Goal: Task Accomplishment & Management: Manage account settings

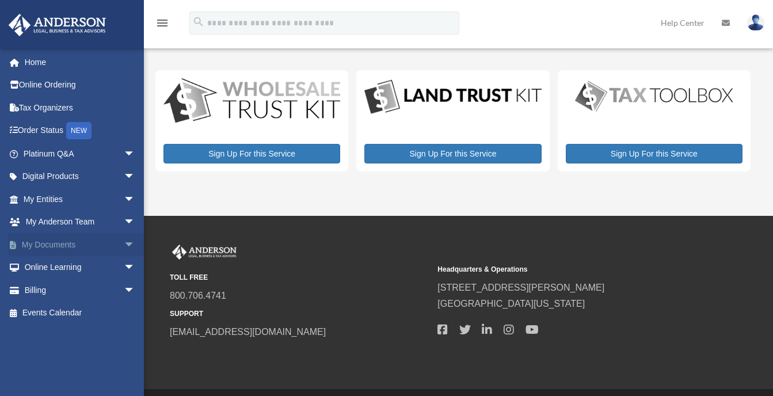
click at [89, 243] on link "My Documents arrow_drop_down" at bounding box center [80, 244] width 145 height 23
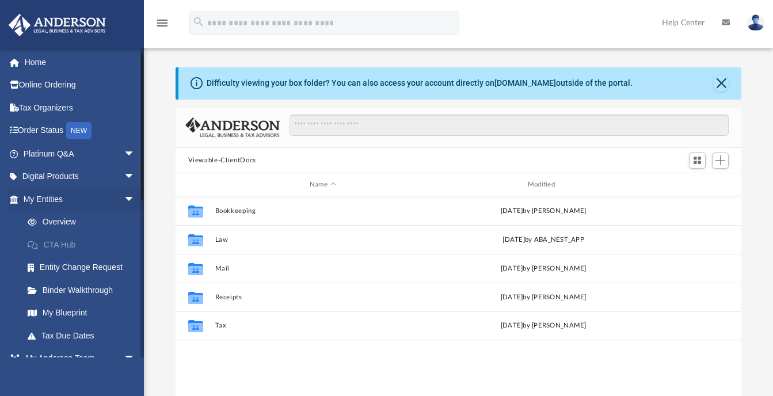
scroll to position [134, 0]
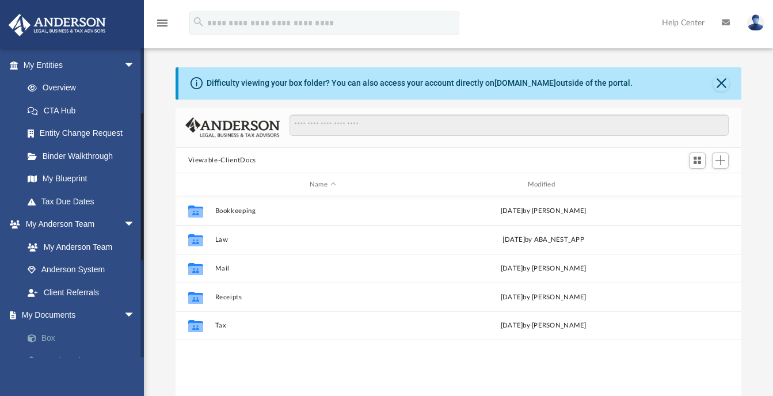
click at [47, 333] on link "Box" at bounding box center [84, 338] width 136 height 23
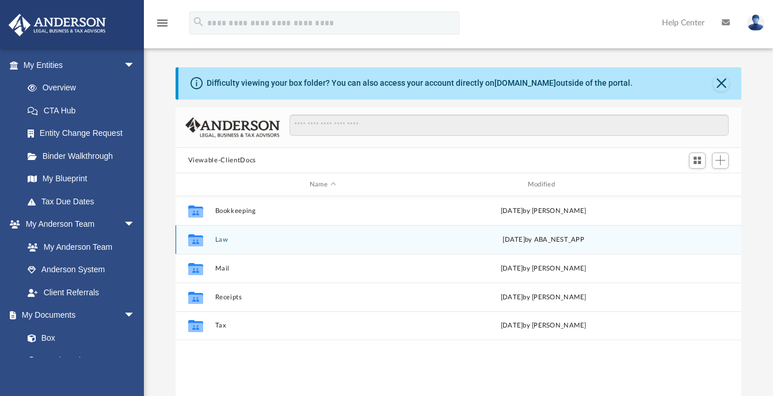
click at [226, 239] on button "Law" at bounding box center [323, 239] width 216 height 7
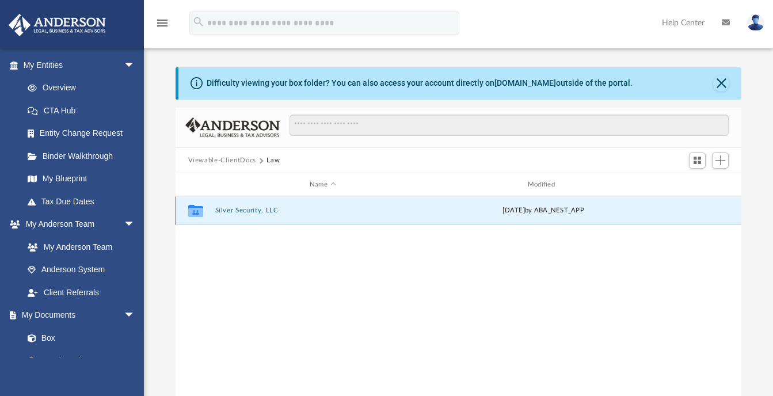
click at [238, 210] on button "Silver Security, LLC" at bounding box center [323, 210] width 216 height 7
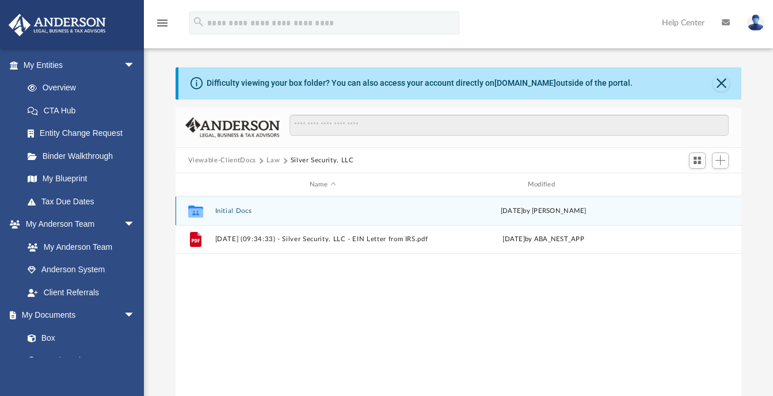
click at [230, 207] on button "Initial Docs" at bounding box center [323, 210] width 216 height 7
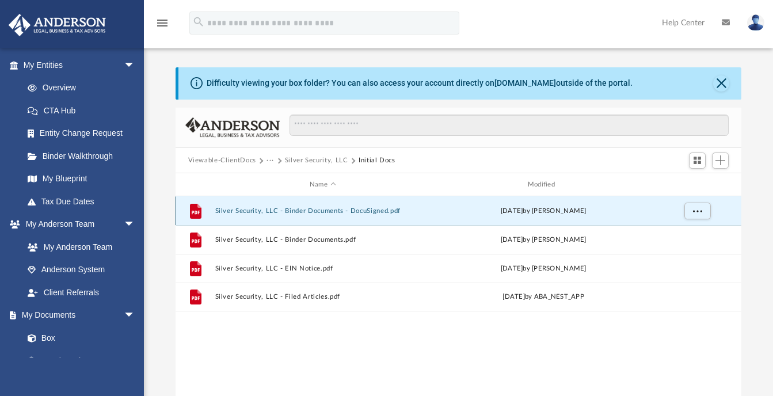
click at [230, 207] on button "Silver Security, LLC - Binder Documents - DocuSigned.pdf" at bounding box center [323, 210] width 216 height 7
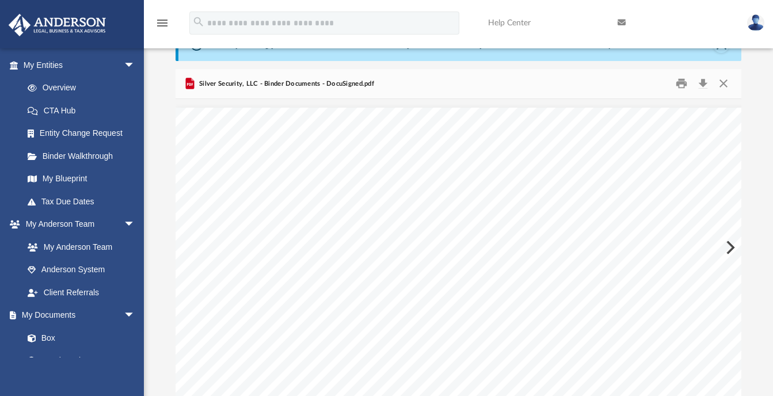
scroll to position [50932, 0]
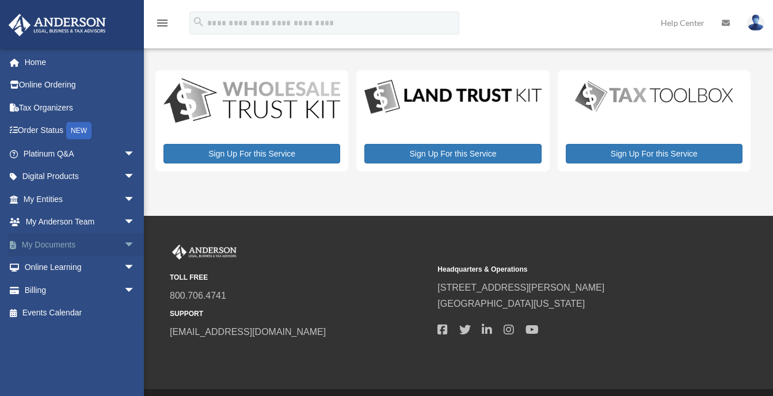
click at [124, 245] on span "arrow_drop_down" at bounding box center [135, 245] width 23 height 24
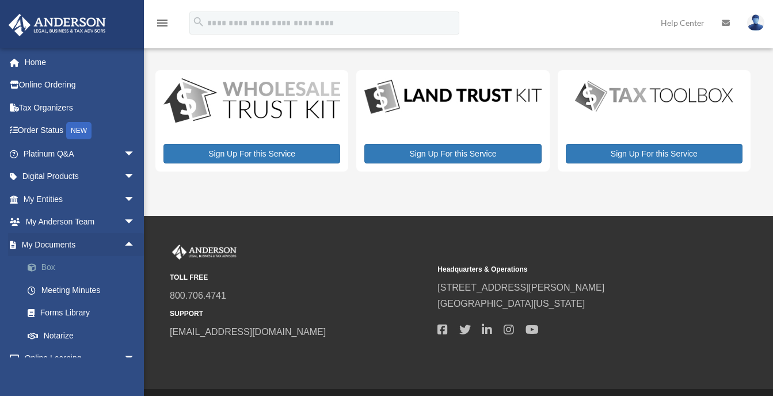
click at [51, 265] on link "Box" at bounding box center [84, 267] width 136 height 23
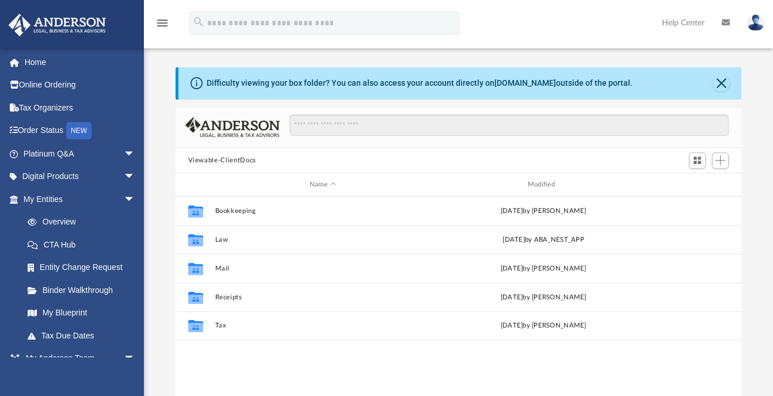
scroll to position [253, 557]
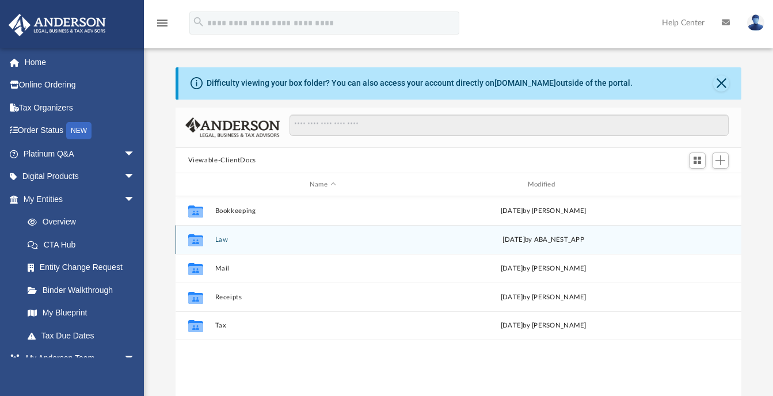
click at [216, 239] on button "Law" at bounding box center [323, 239] width 216 height 7
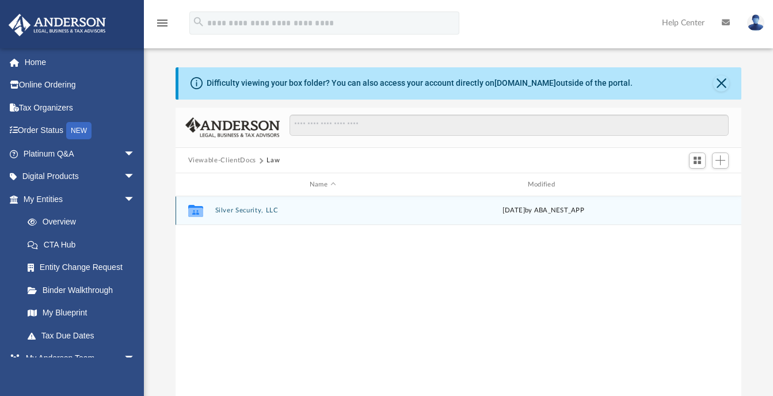
click at [249, 212] on button "Silver Security, LLC" at bounding box center [323, 210] width 216 height 7
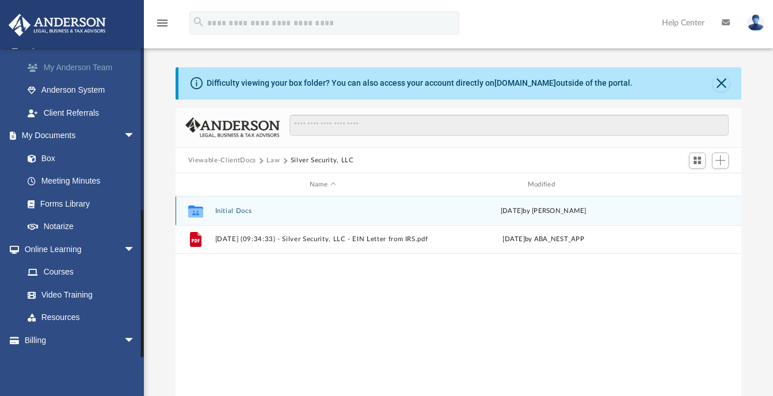
scroll to position [333, 0]
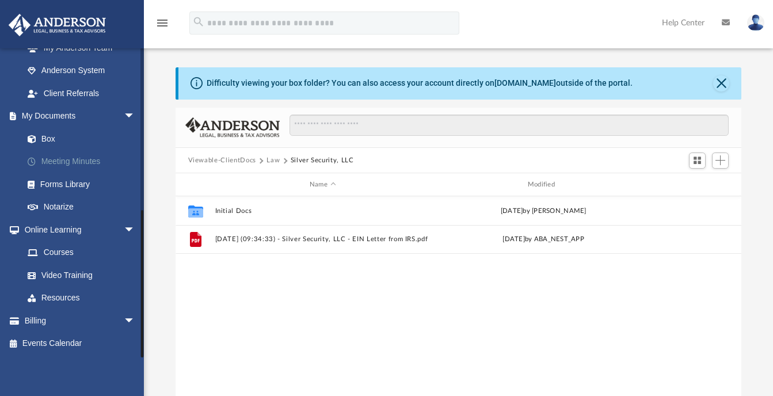
click at [70, 159] on link "Meeting Minutes" at bounding box center [84, 161] width 136 height 23
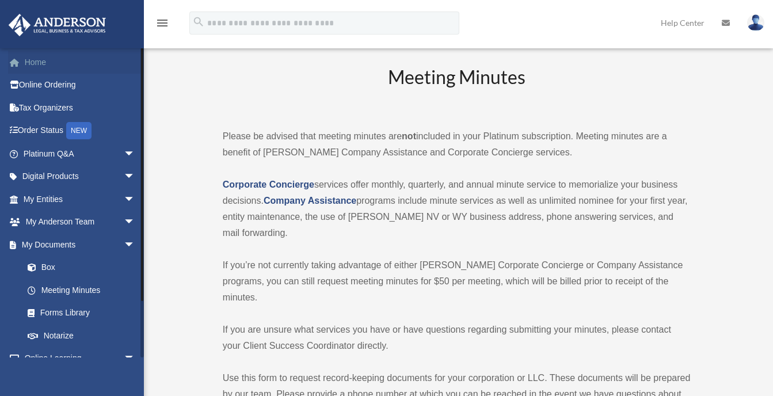
click at [33, 62] on link "Home" at bounding box center [80, 62] width 145 height 23
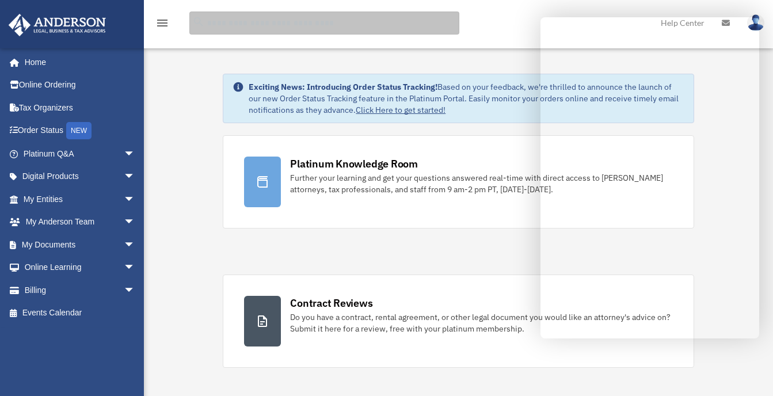
click at [397, 32] on input "search" at bounding box center [324, 23] width 270 height 23
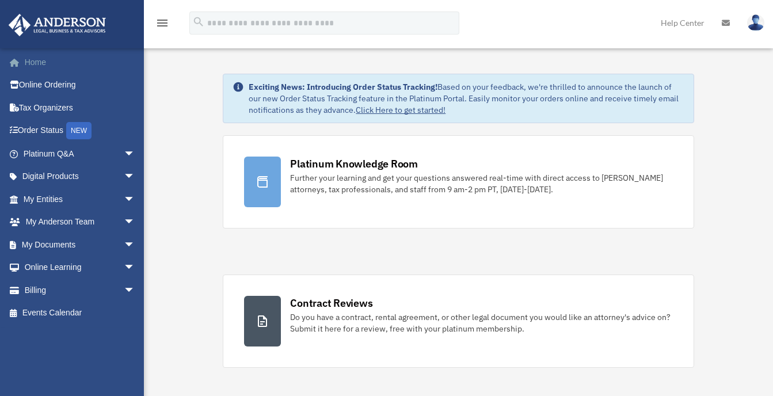
click at [38, 64] on link "Home" at bounding box center [80, 62] width 145 height 23
click at [757, 21] on img at bounding box center [755, 22] width 17 height 17
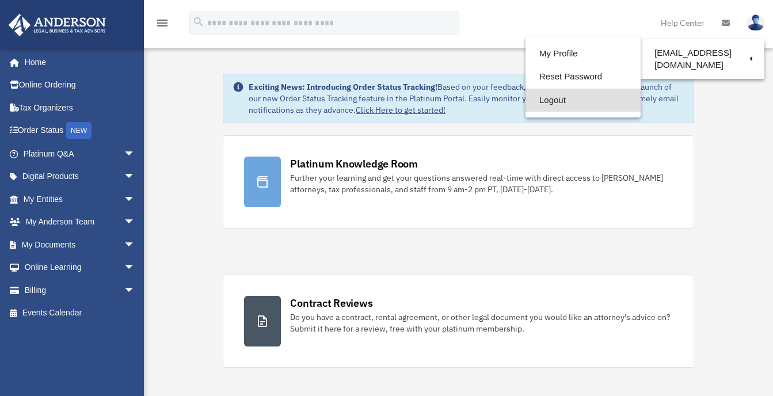
click at [541, 101] on link "Logout" at bounding box center [583, 101] width 115 height 24
